Goal: Task Accomplishment & Management: Use online tool/utility

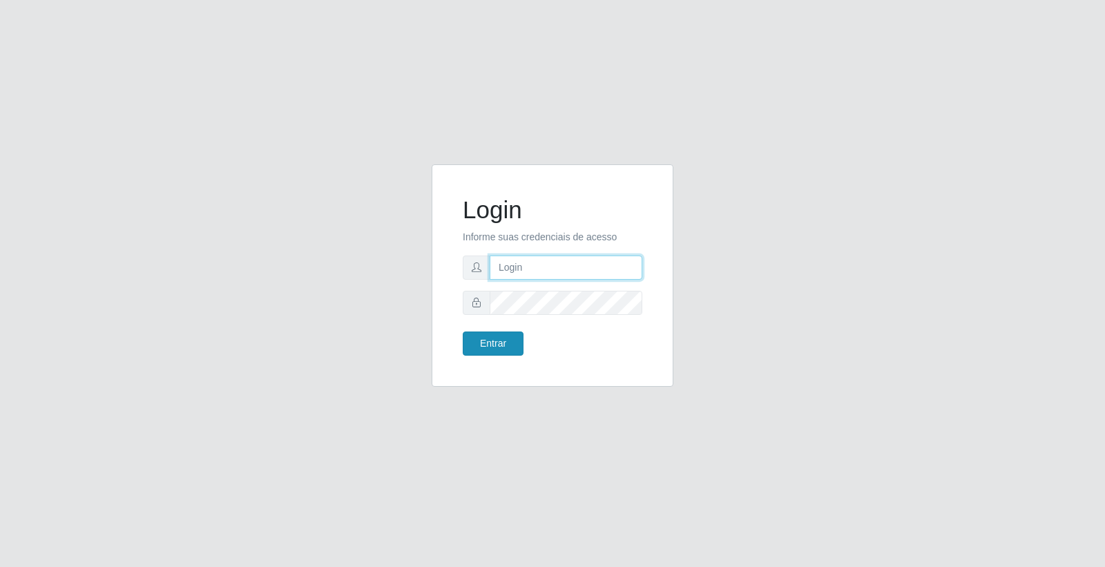
type input "elvis@casatudo"
click at [504, 342] on button "Entrar" at bounding box center [493, 343] width 61 height 24
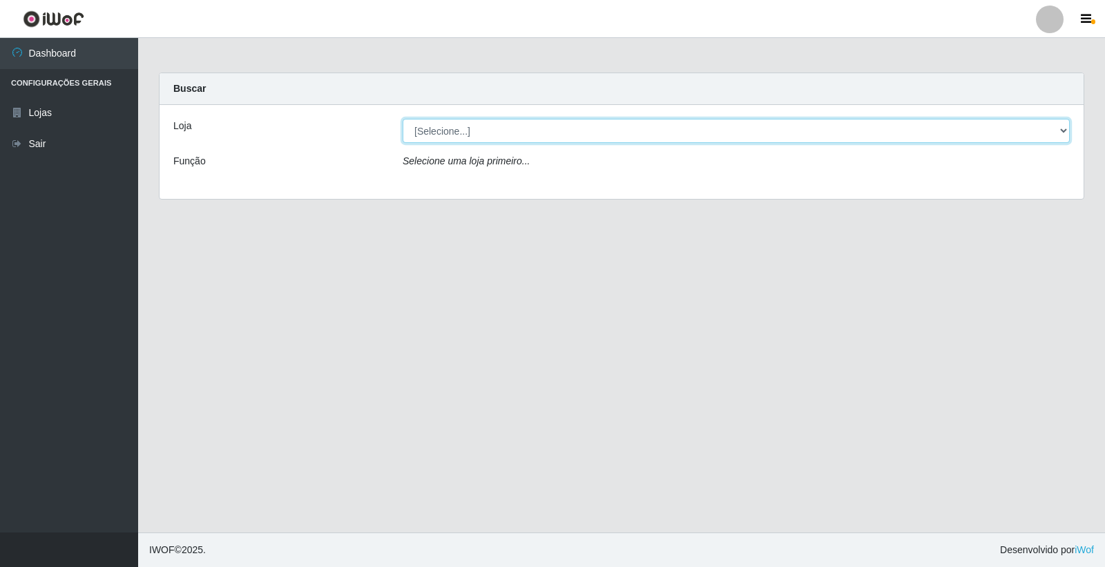
click at [515, 126] on select "[Selecione...] Casatudo BR" at bounding box center [736, 131] width 667 height 24
select select "197"
click at [403, 119] on select "[Selecione...] Casatudo BR" at bounding box center [736, 131] width 667 height 24
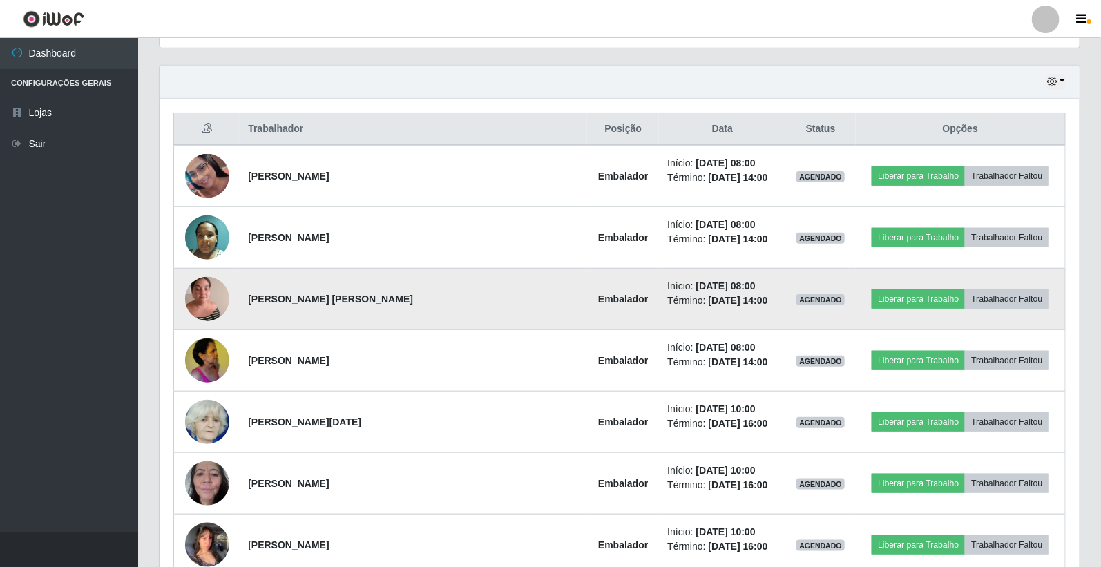
scroll to position [537, 0]
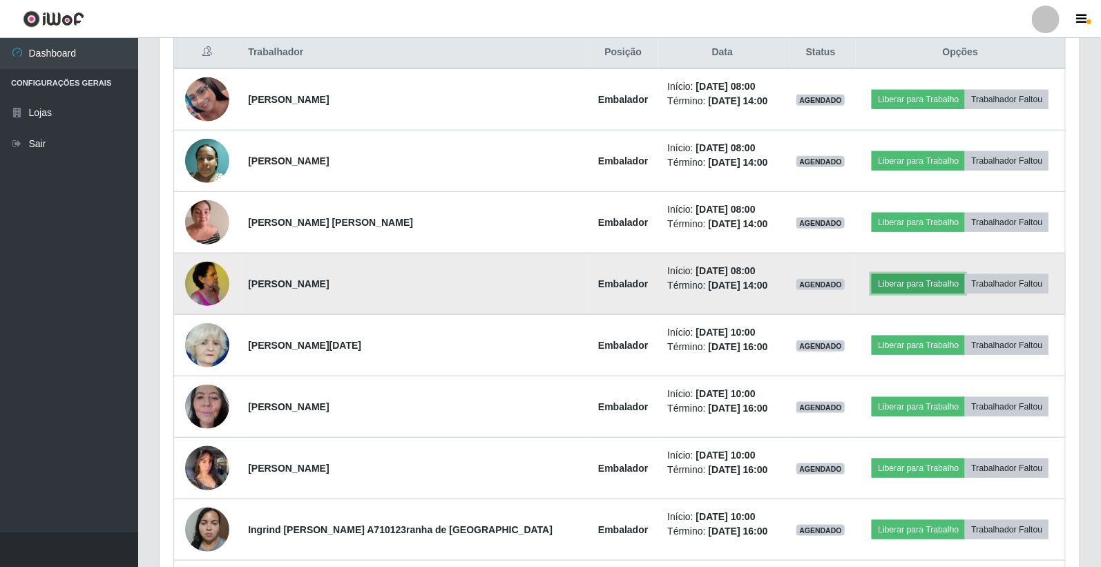
click at [880, 285] on button "Liberar para Trabalho" at bounding box center [918, 283] width 93 height 19
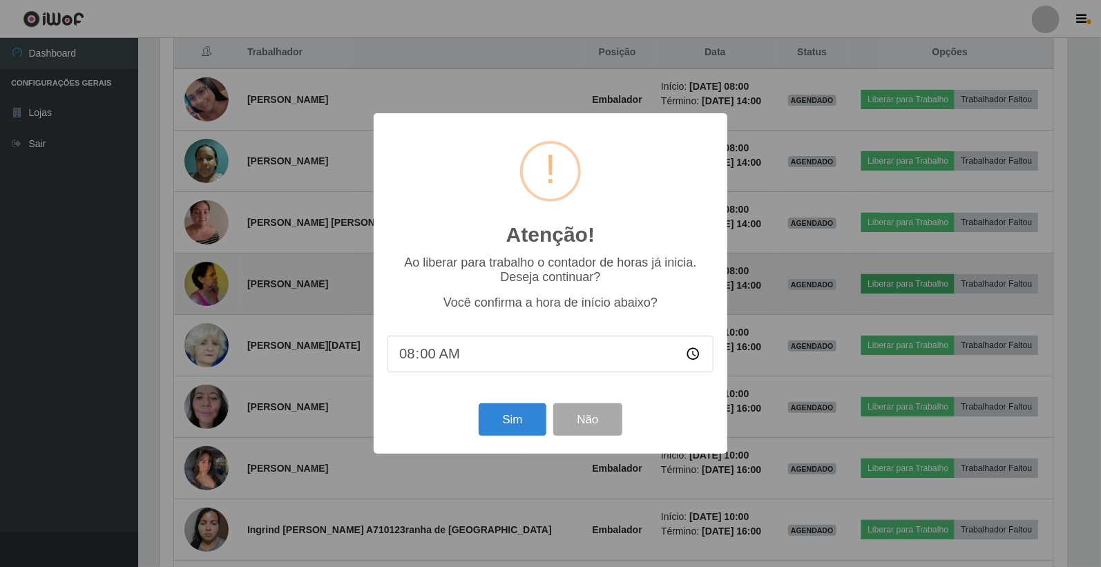
scroll to position [286, 912]
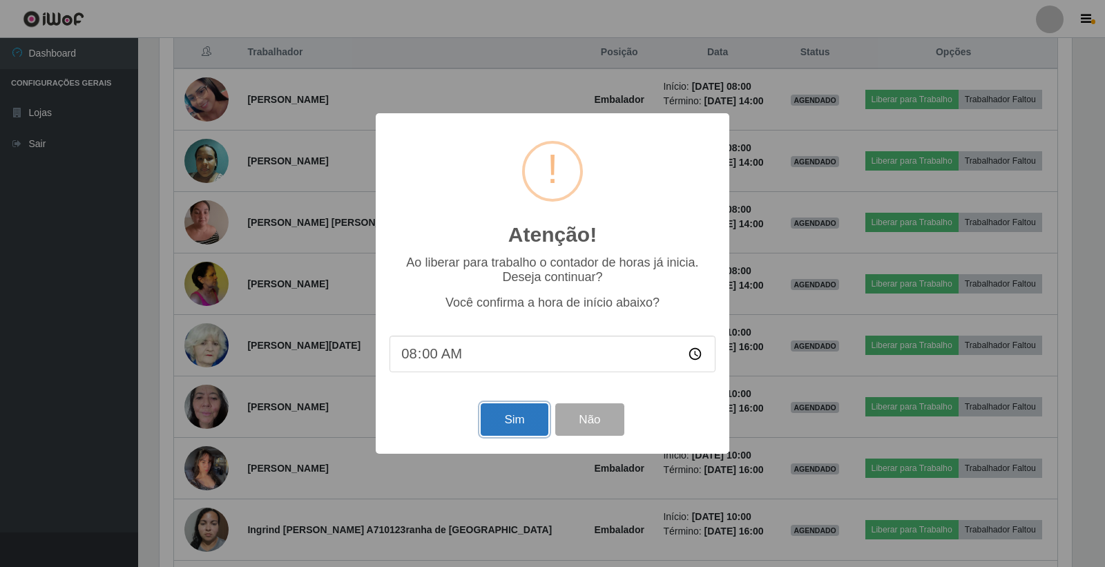
click at [511, 423] on button "Sim" at bounding box center [514, 419] width 67 height 32
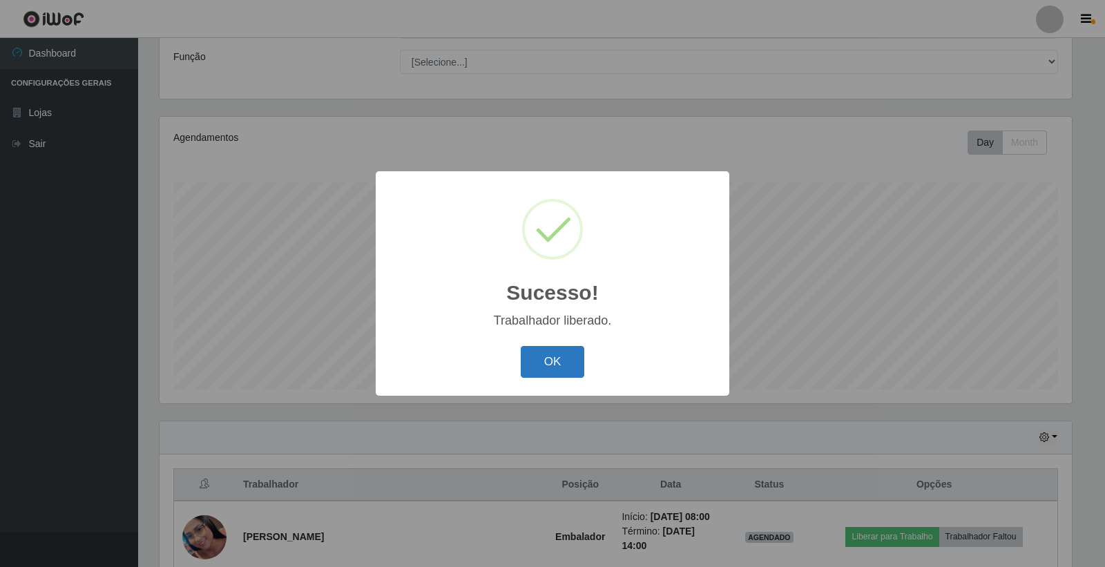
click at [542, 363] on button "OK" at bounding box center [553, 362] width 64 height 32
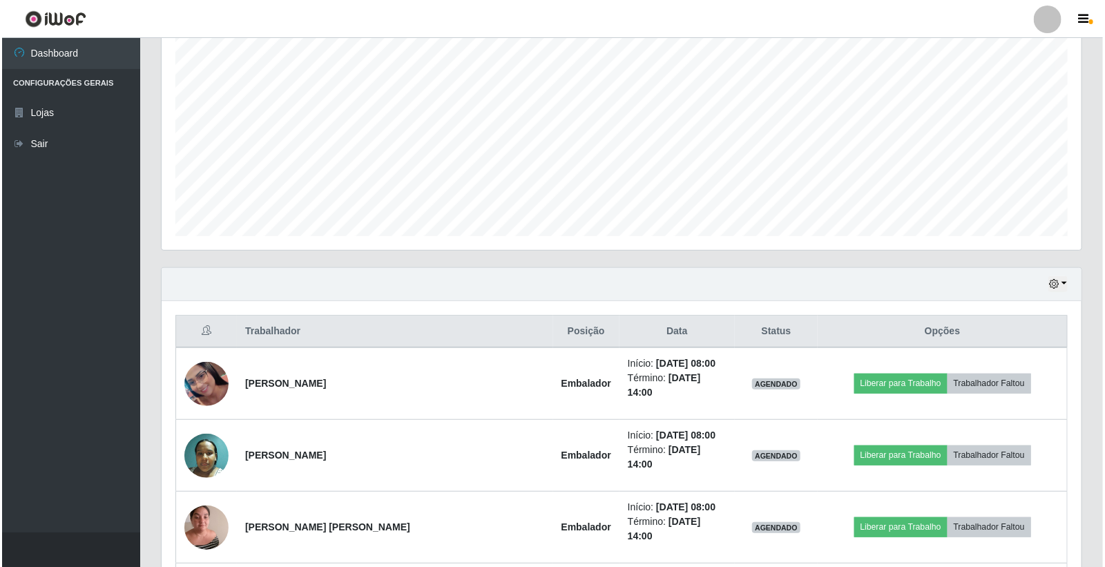
scroll to position [334, 0]
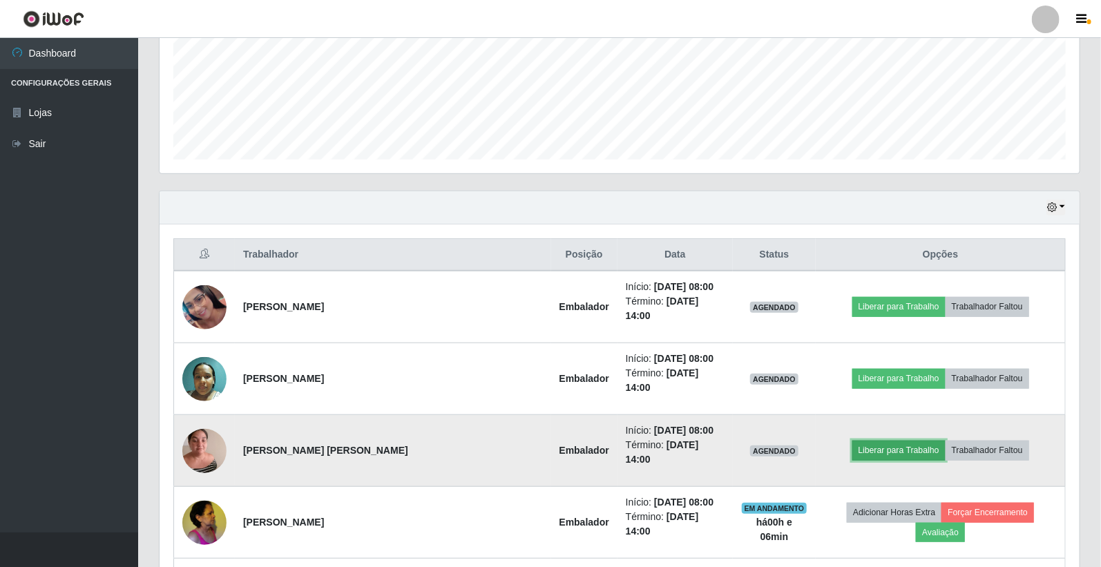
click at [865, 441] on button "Liberar para Trabalho" at bounding box center [898, 450] width 93 height 19
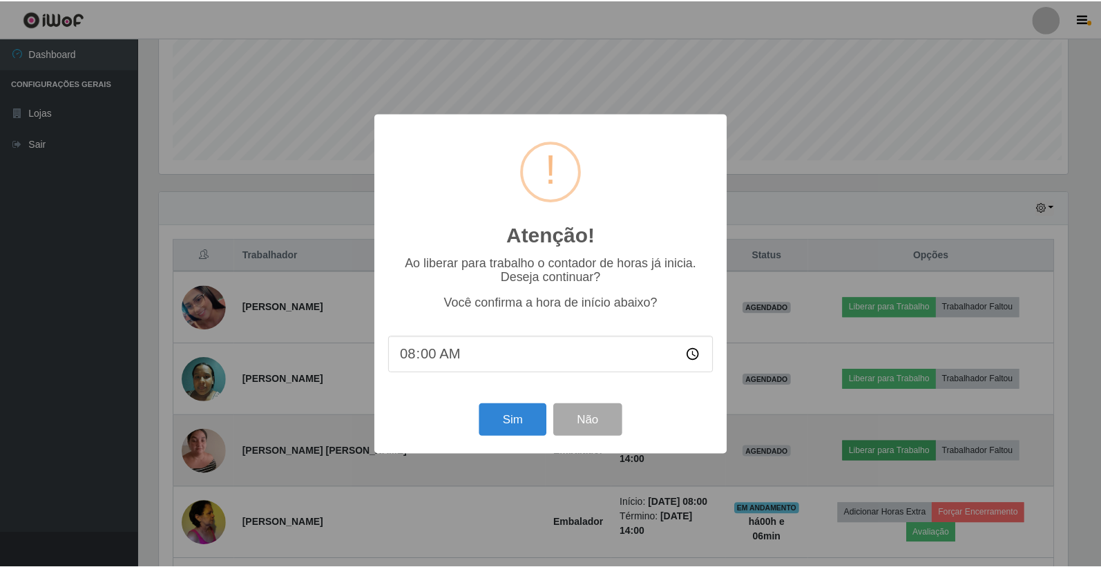
scroll to position [286, 912]
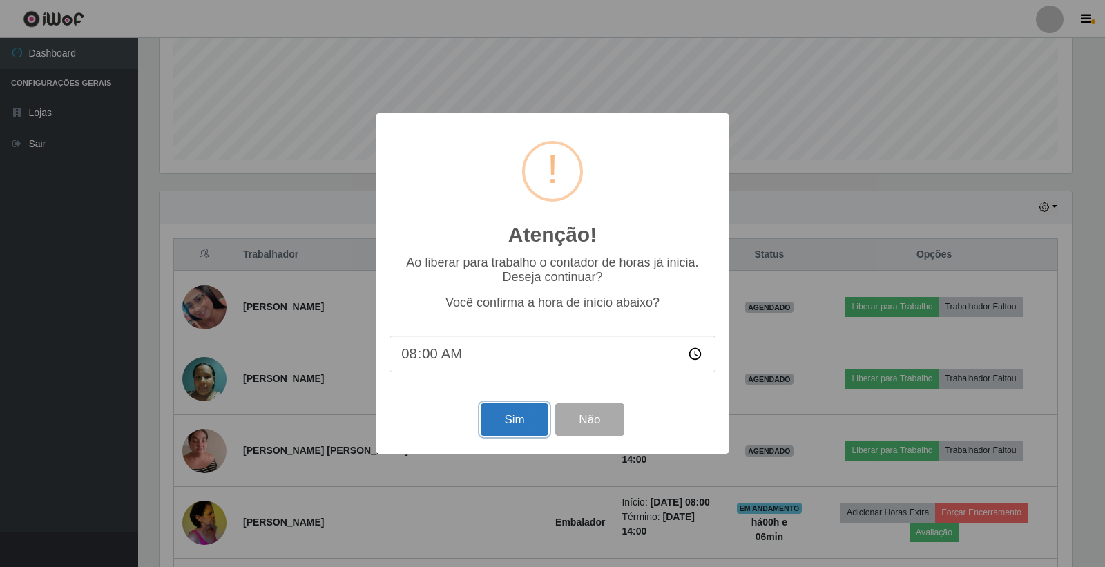
click at [529, 423] on button "Sim" at bounding box center [514, 419] width 67 height 32
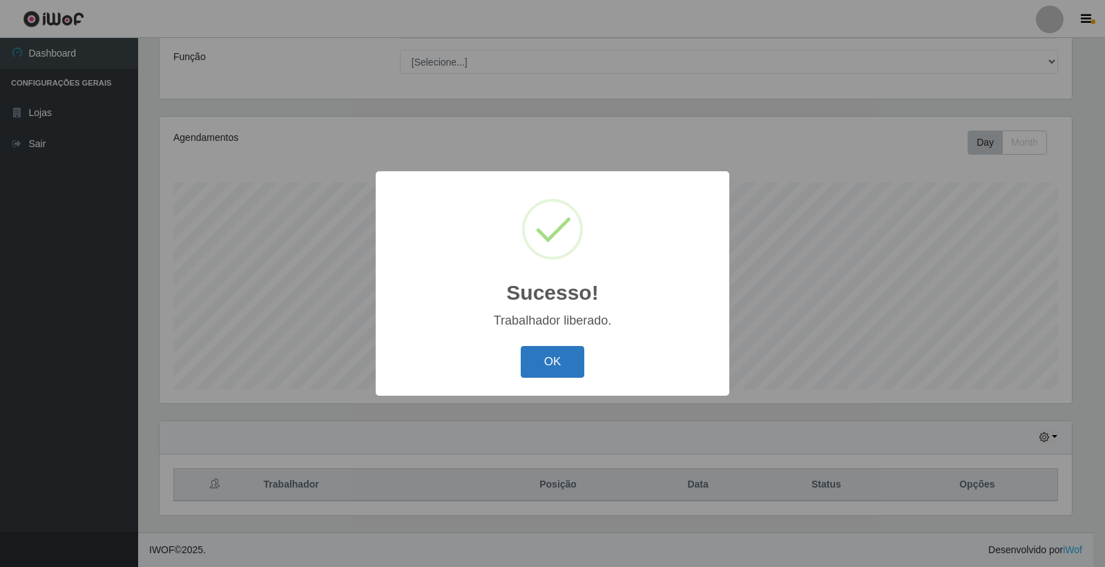
click at [557, 362] on button "OK" at bounding box center [553, 362] width 64 height 32
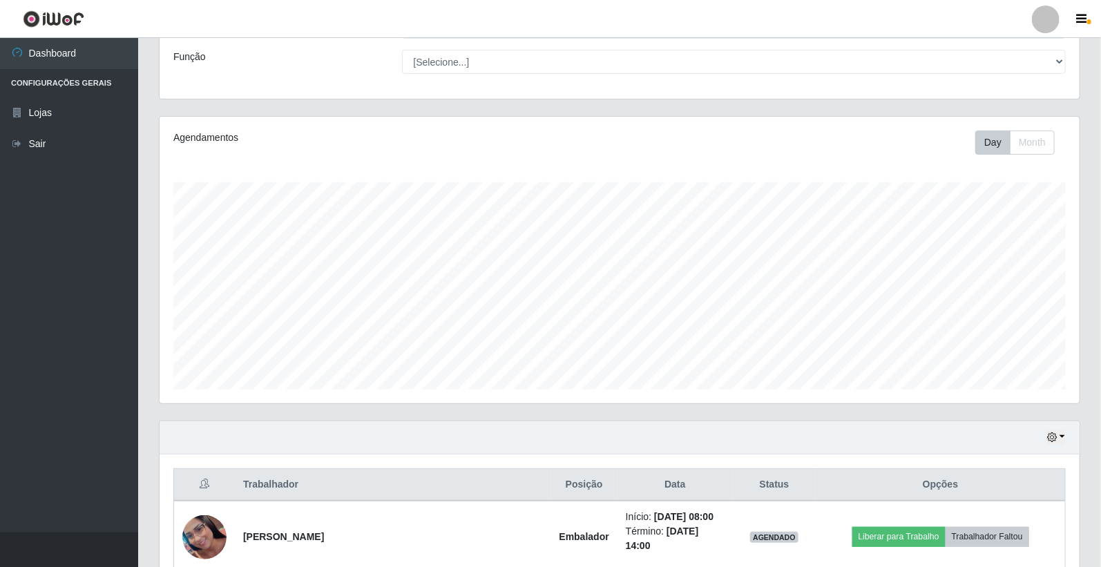
scroll to position [258, 0]
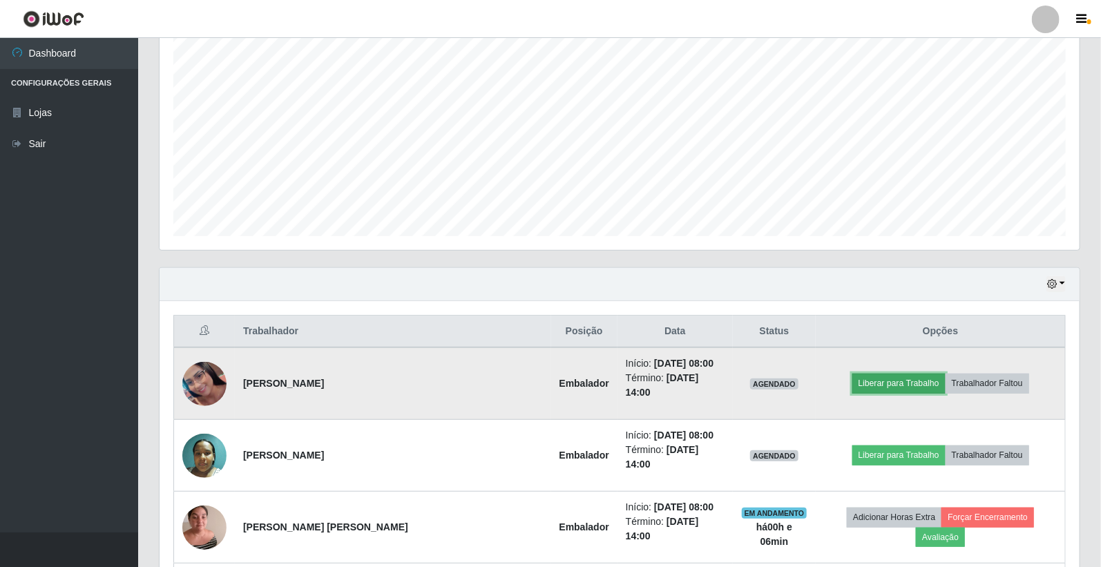
click at [852, 374] on button "Liberar para Trabalho" at bounding box center [898, 383] width 93 height 19
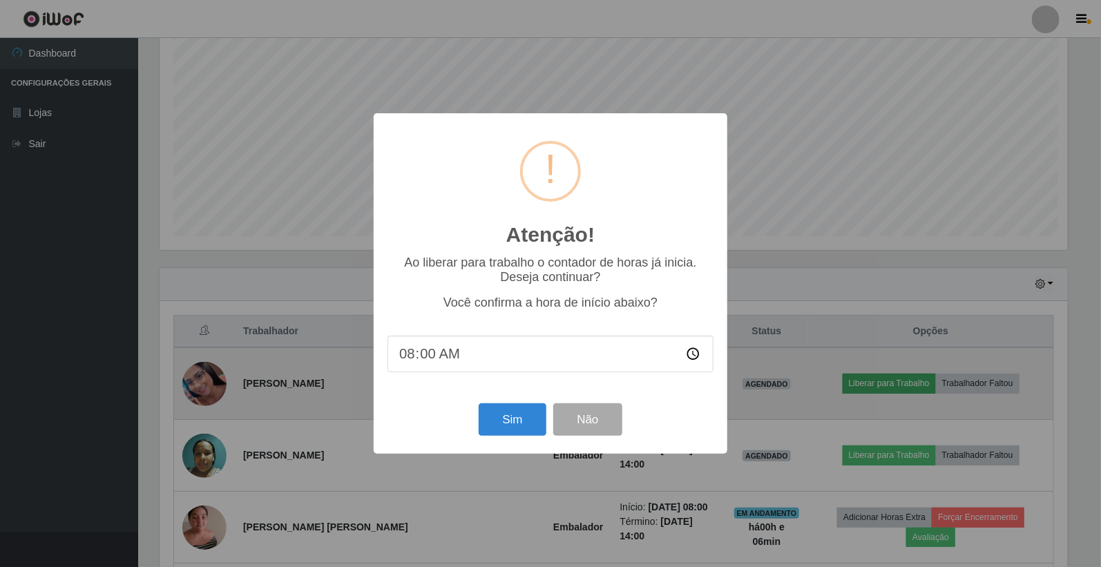
scroll to position [286, 912]
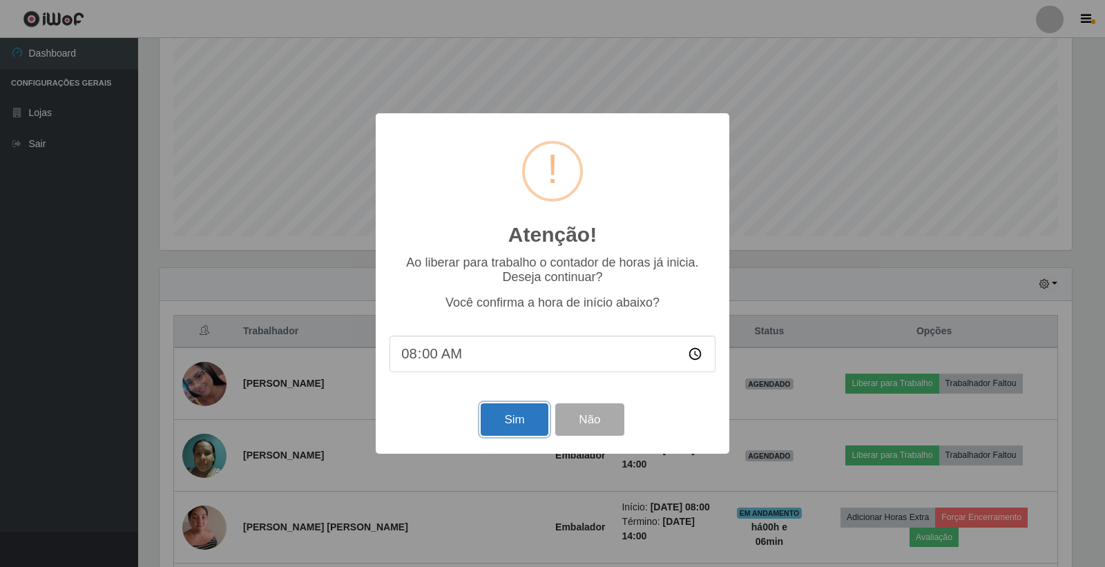
click at [535, 422] on button "Sim" at bounding box center [514, 419] width 67 height 32
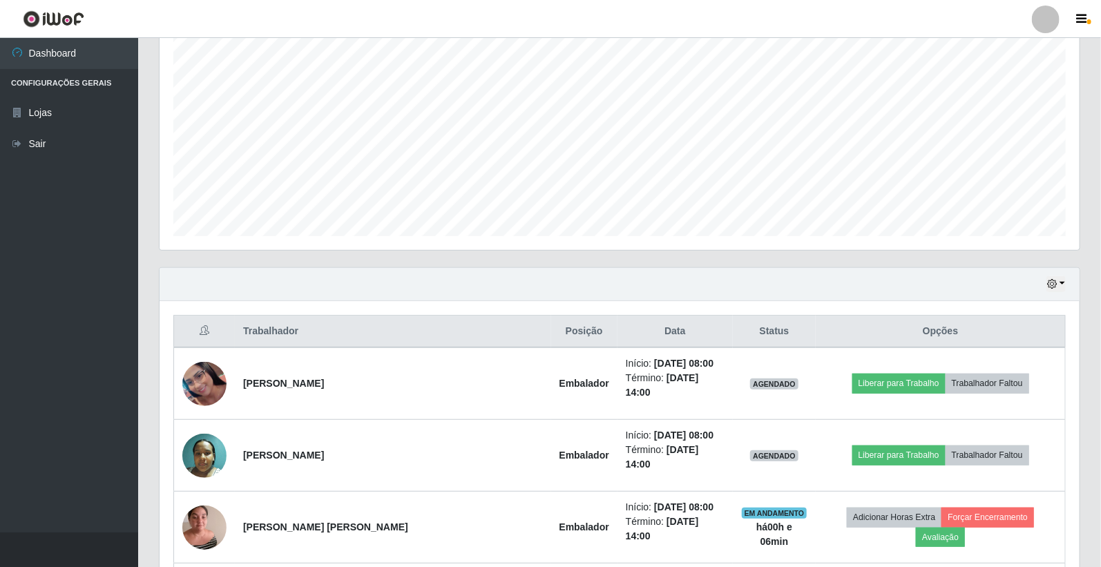
scroll to position [0, 0]
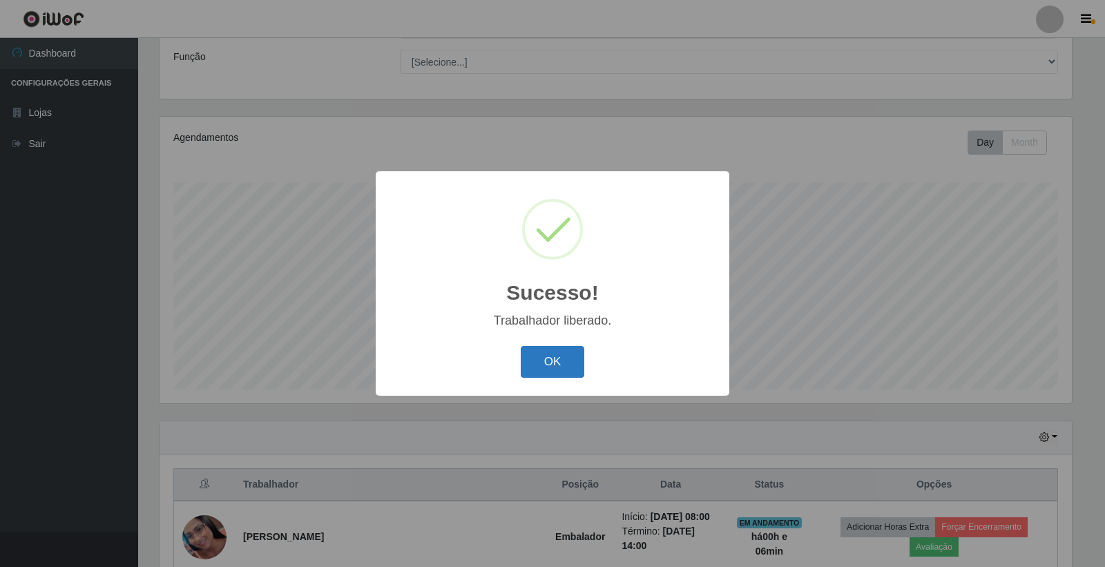
click at [559, 356] on button "OK" at bounding box center [553, 362] width 64 height 32
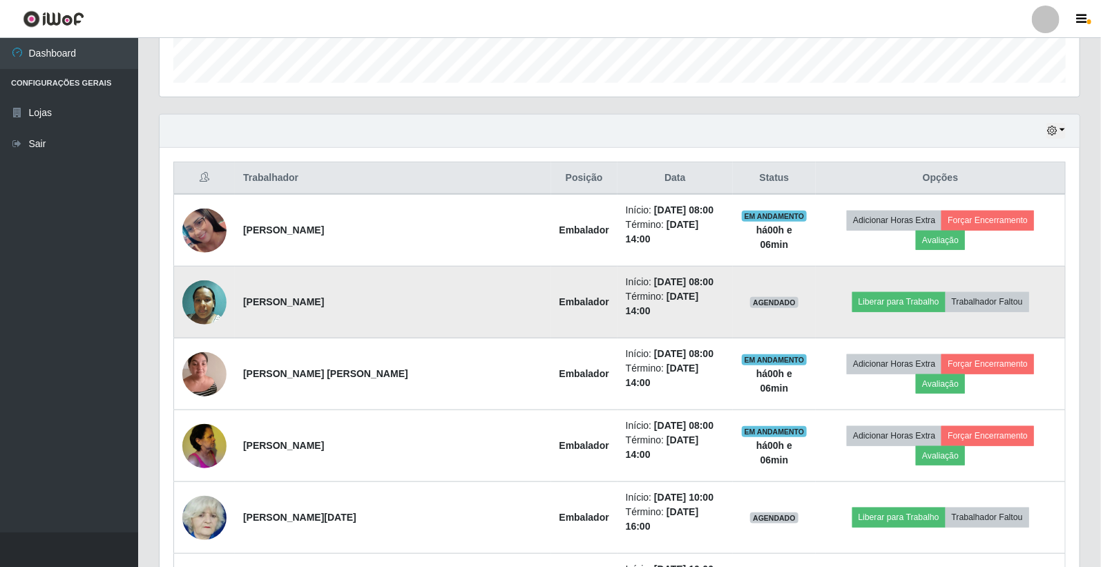
click at [211, 283] on img at bounding box center [204, 302] width 44 height 44
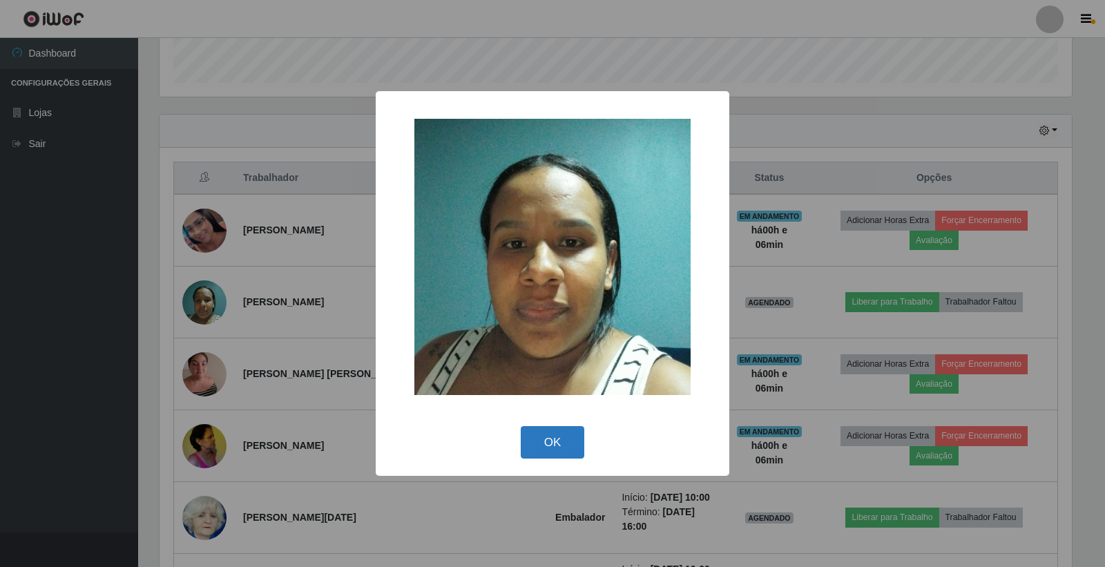
click at [548, 435] on button "OK" at bounding box center [553, 442] width 64 height 32
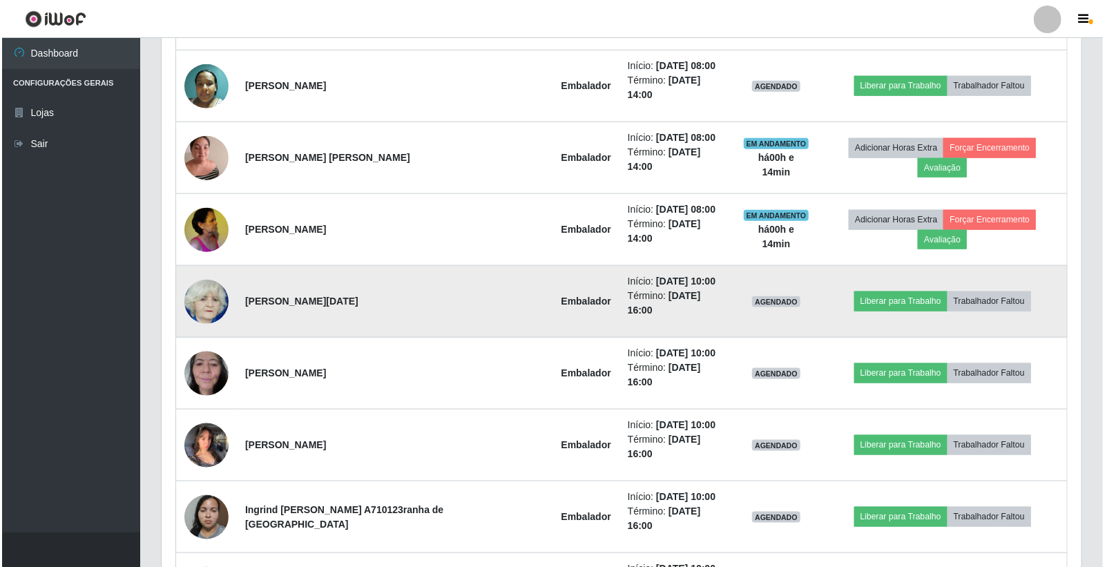
scroll to position [550, 0]
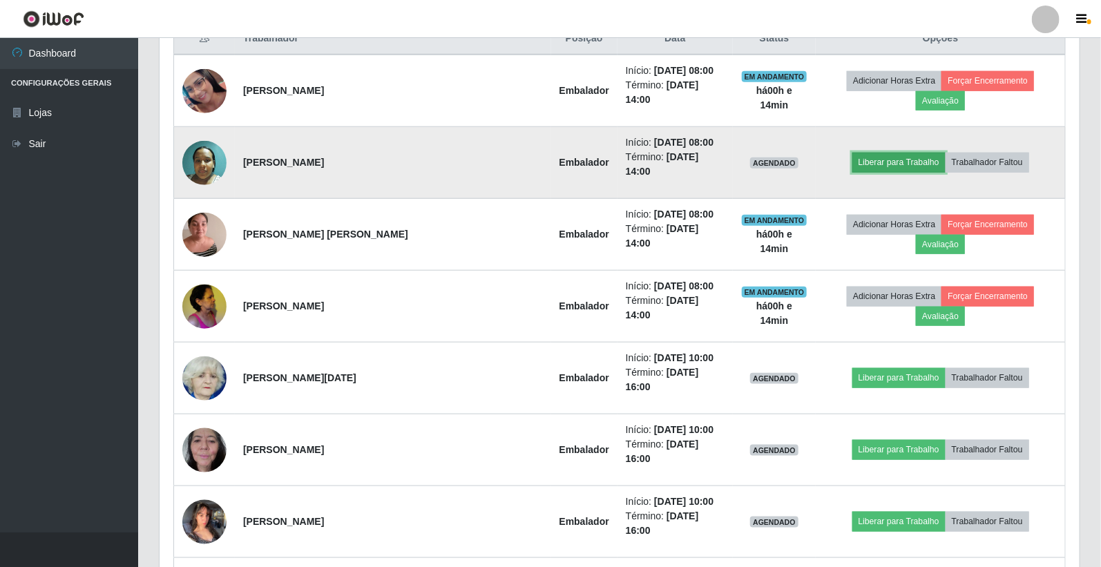
click at [861, 153] on button "Liberar para Trabalho" at bounding box center [898, 162] width 93 height 19
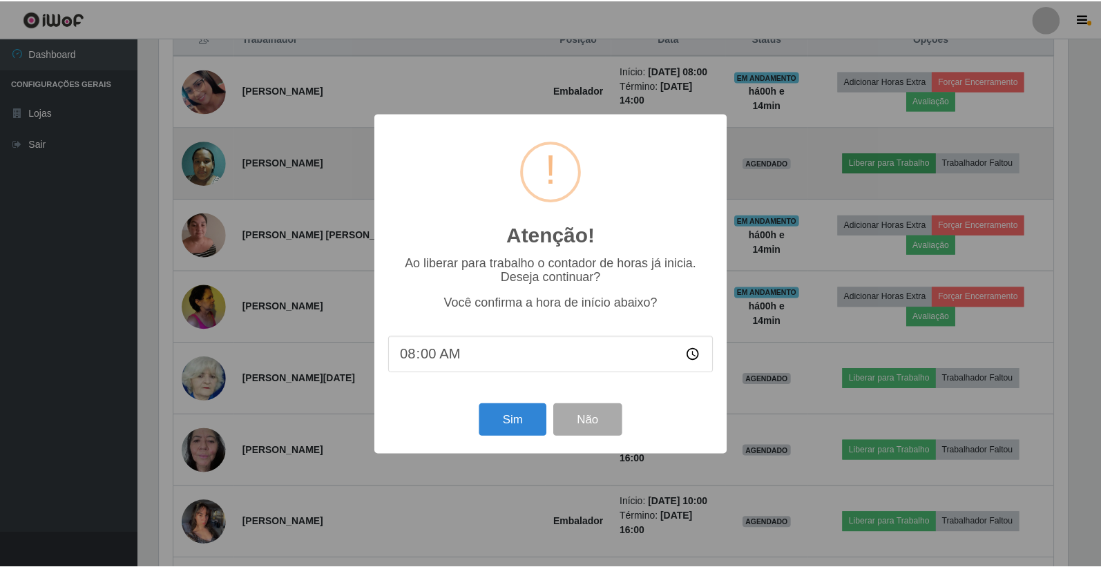
scroll to position [286, 912]
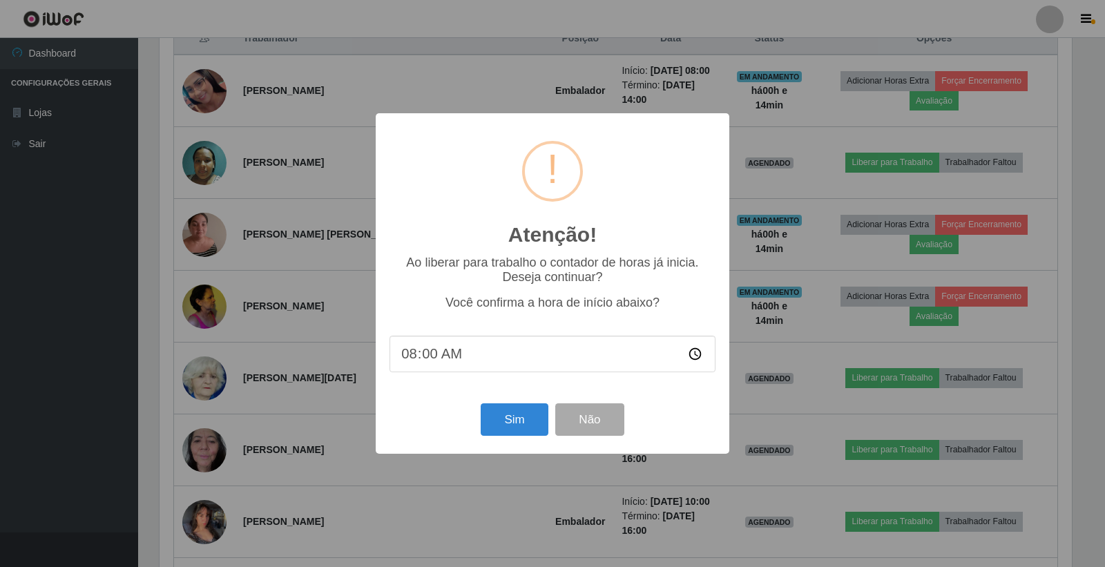
click at [433, 361] on input "08:00" at bounding box center [552, 354] width 326 height 37
type input "08:14"
click at [499, 421] on button "Sim" at bounding box center [514, 419] width 67 height 32
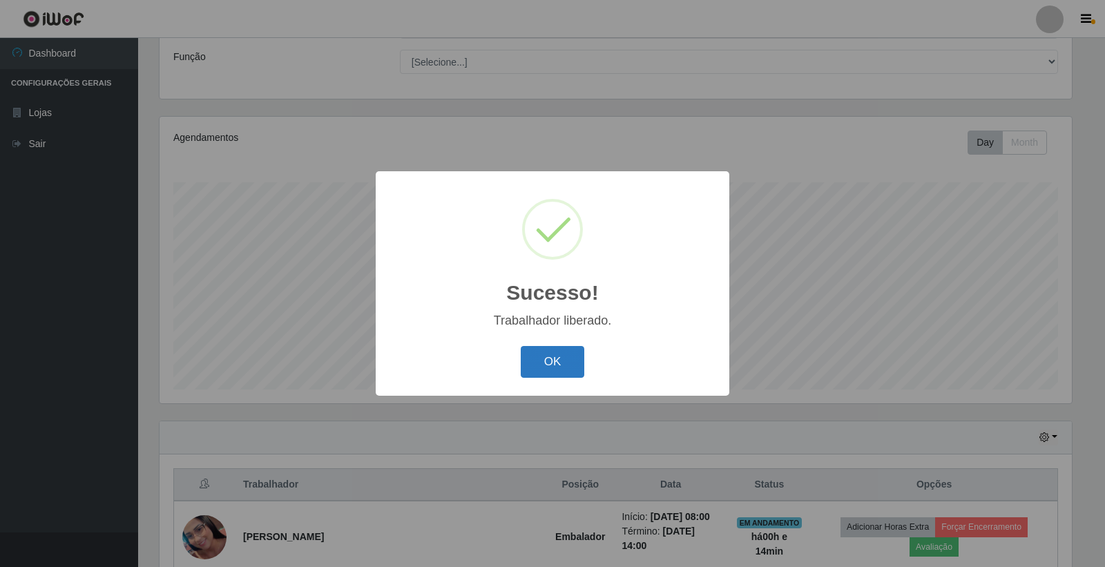
click at [553, 355] on button "OK" at bounding box center [553, 362] width 64 height 32
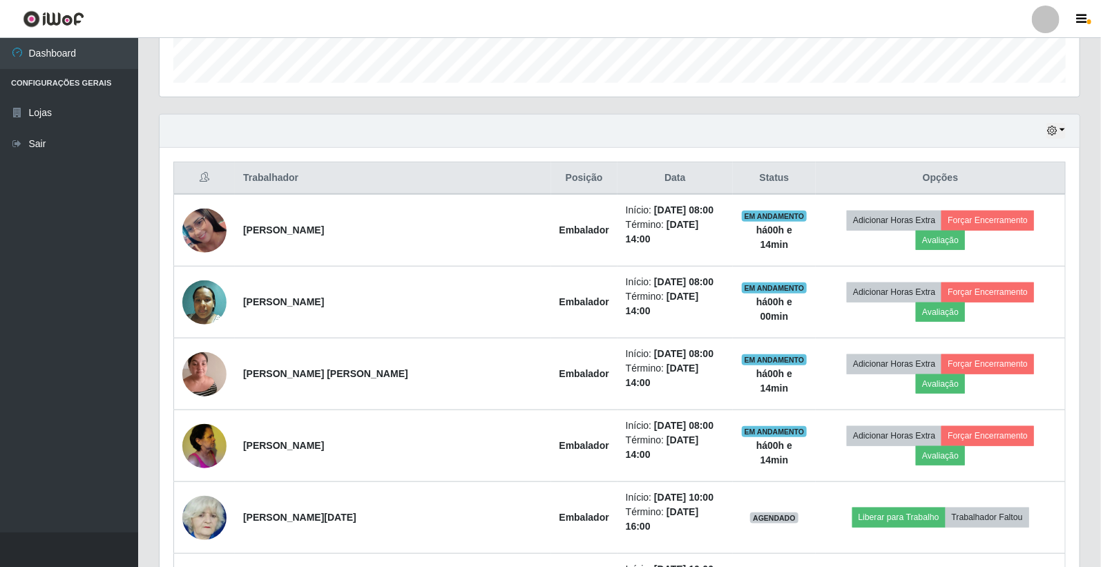
scroll to position [488, 0]
